Goal: Participate in discussion

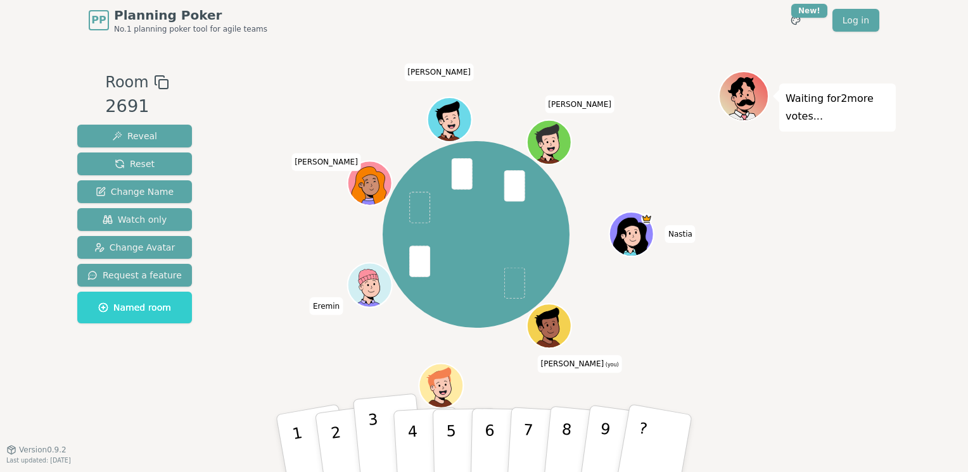
click at [372, 436] on p "3" at bounding box center [375, 445] width 16 height 69
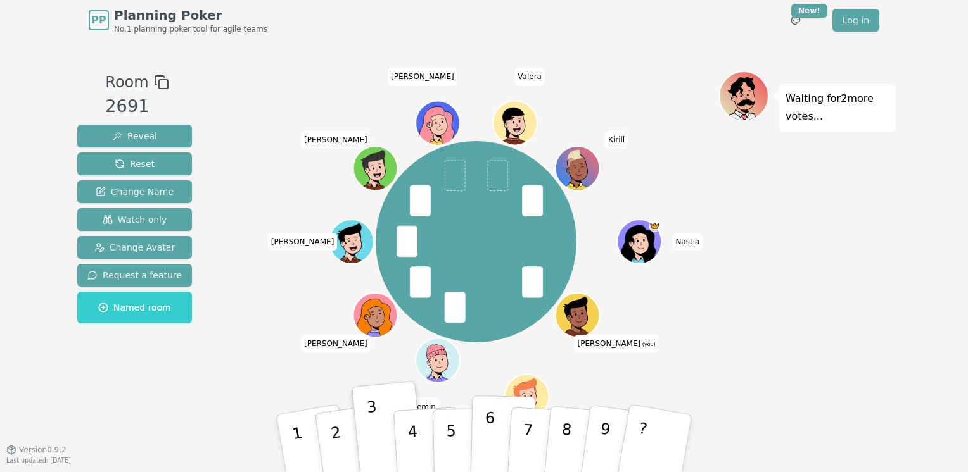
click at [484, 436] on button "6" at bounding box center [502, 444] width 65 height 96
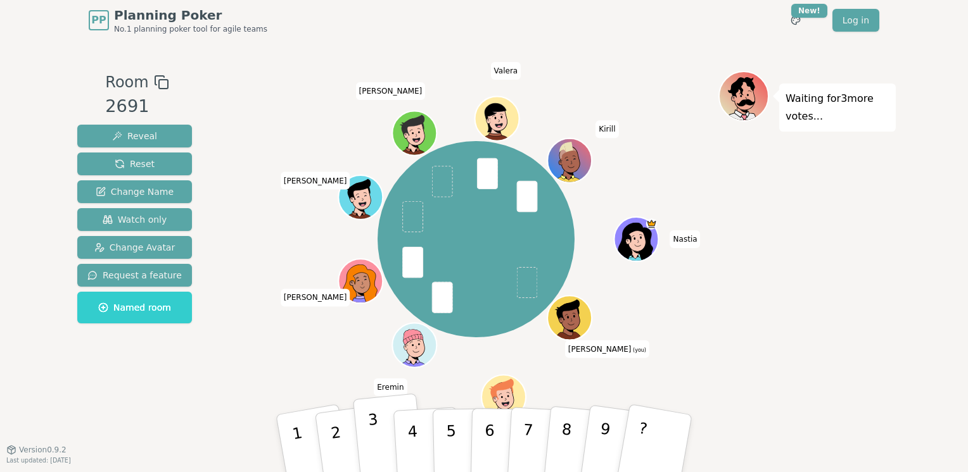
click at [372, 434] on p "3" at bounding box center [375, 445] width 16 height 69
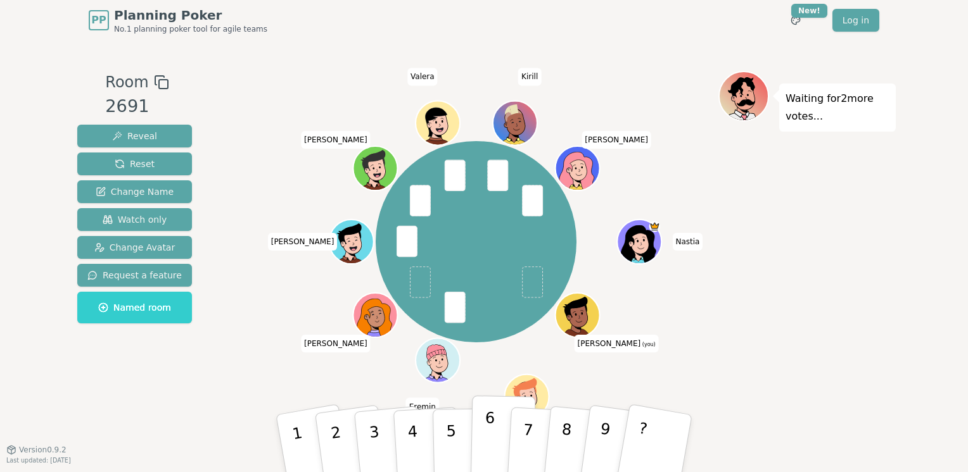
click at [485, 437] on p "6" at bounding box center [489, 443] width 11 height 68
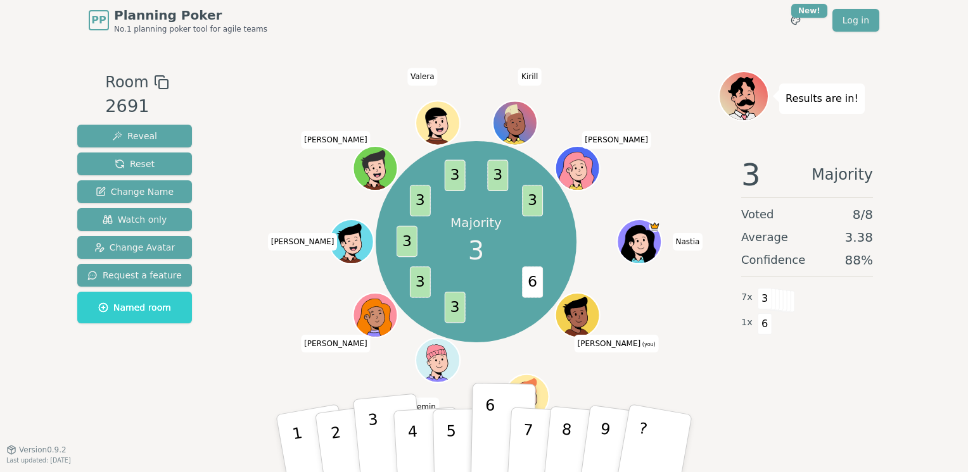
click at [381, 434] on button "3" at bounding box center [389, 444] width 72 height 101
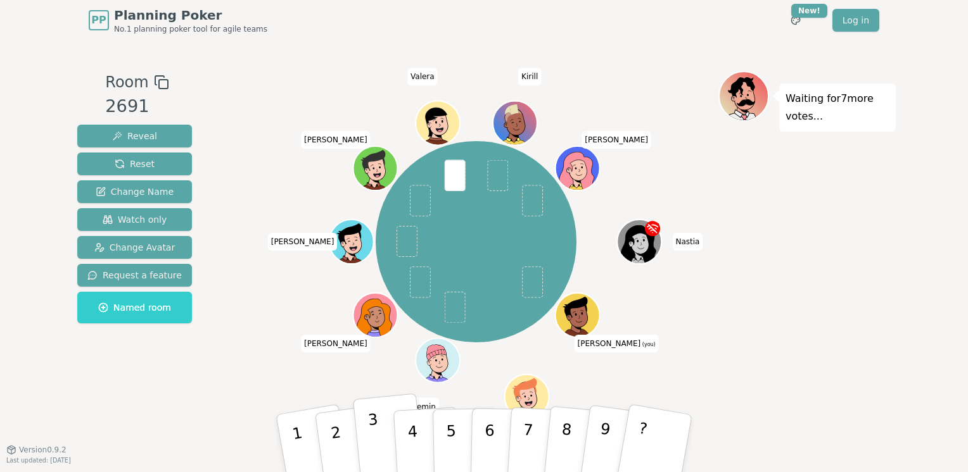
click at [380, 434] on button "3" at bounding box center [389, 444] width 72 height 101
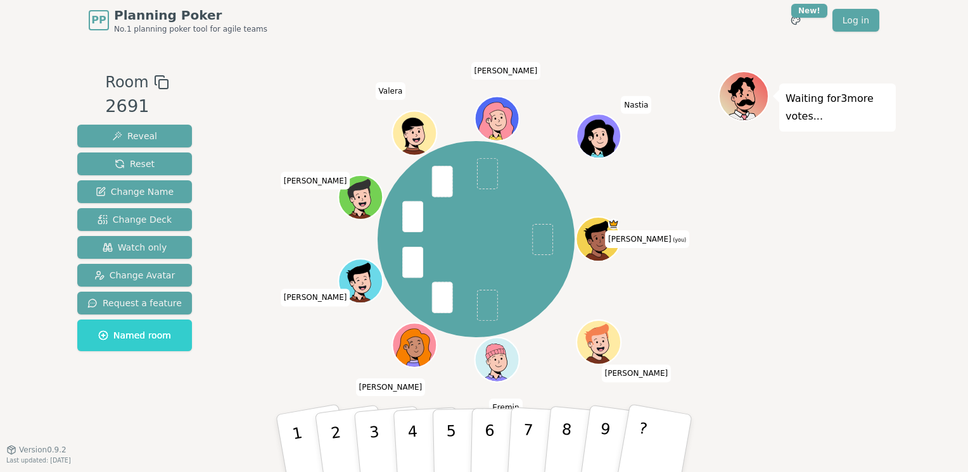
click at [764, 303] on div "Waiting for 3 more votes..." at bounding box center [806, 245] width 177 height 348
click at [493, 434] on button "6" at bounding box center [502, 444] width 65 height 96
click at [600, 432] on p "9" at bounding box center [603, 442] width 19 height 69
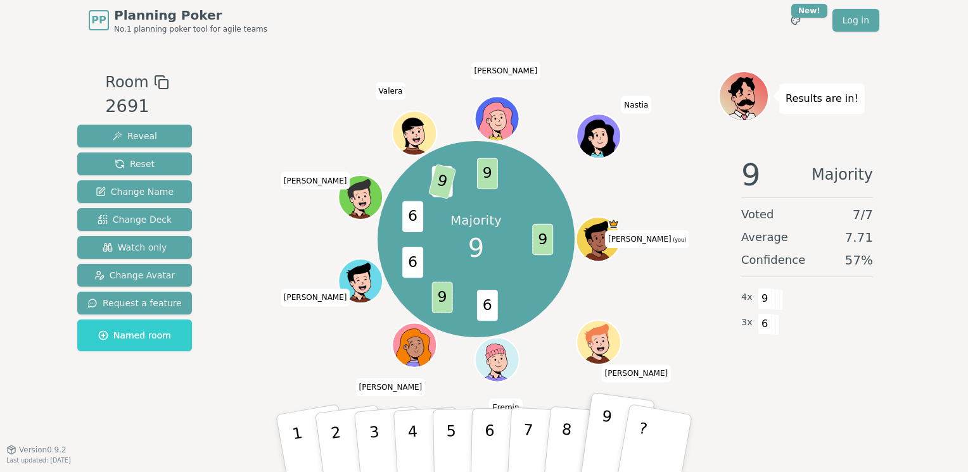
click at [600, 431] on p "9" at bounding box center [603, 442] width 19 height 69
click at [605, 44] on div "Room 2691 Reveal Reset Change Name Change Deck Watch only Change Avatar Request…" at bounding box center [483, 245] width 823 height 409
click at [303, 358] on div "Consensus! 9 9 6 9 9 6 9 6 9 6 9 9 [PERSON_NAME] (you) [PERSON_NAME] [PERSON_NA…" at bounding box center [476, 239] width 484 height 291
click at [669, 297] on div "Consensus! 9 9 6 9 9 6 9 6 9 6 9 9 [PERSON_NAME] (you) [PERSON_NAME] [PERSON_NA…" at bounding box center [476, 239] width 484 height 291
